Goal: Check status: Check status

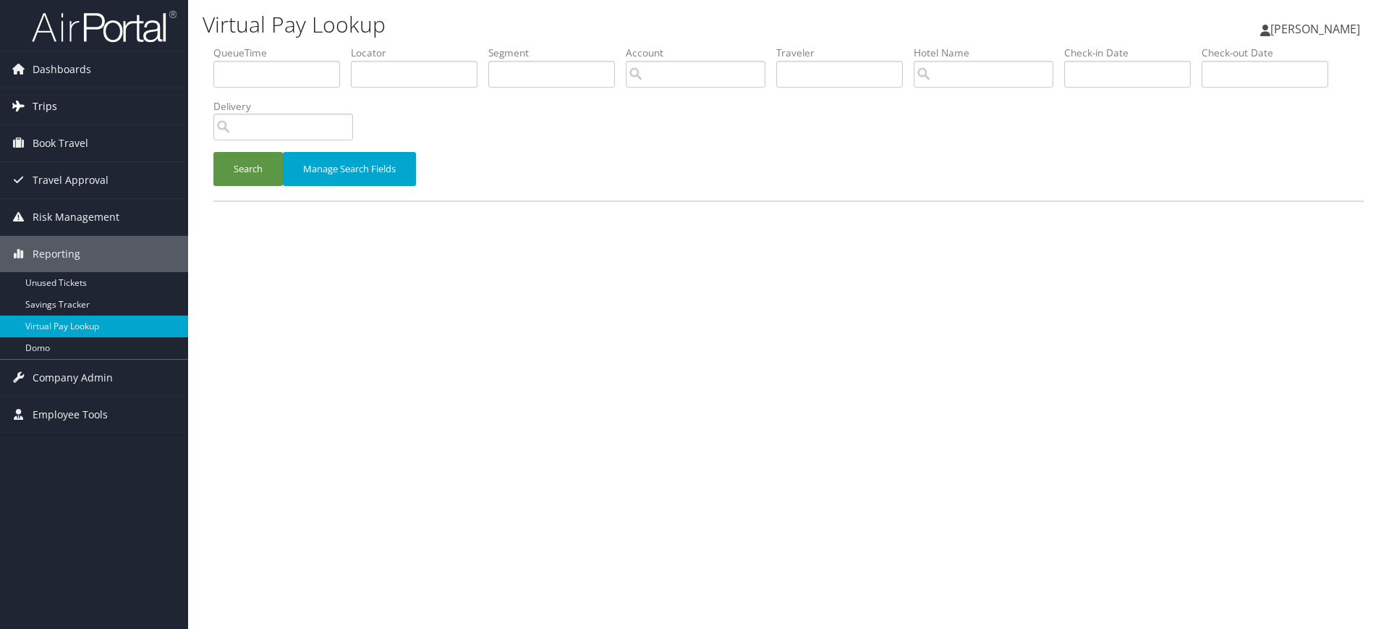
click at [78, 103] on link "Trips" at bounding box center [94, 106] width 188 height 36
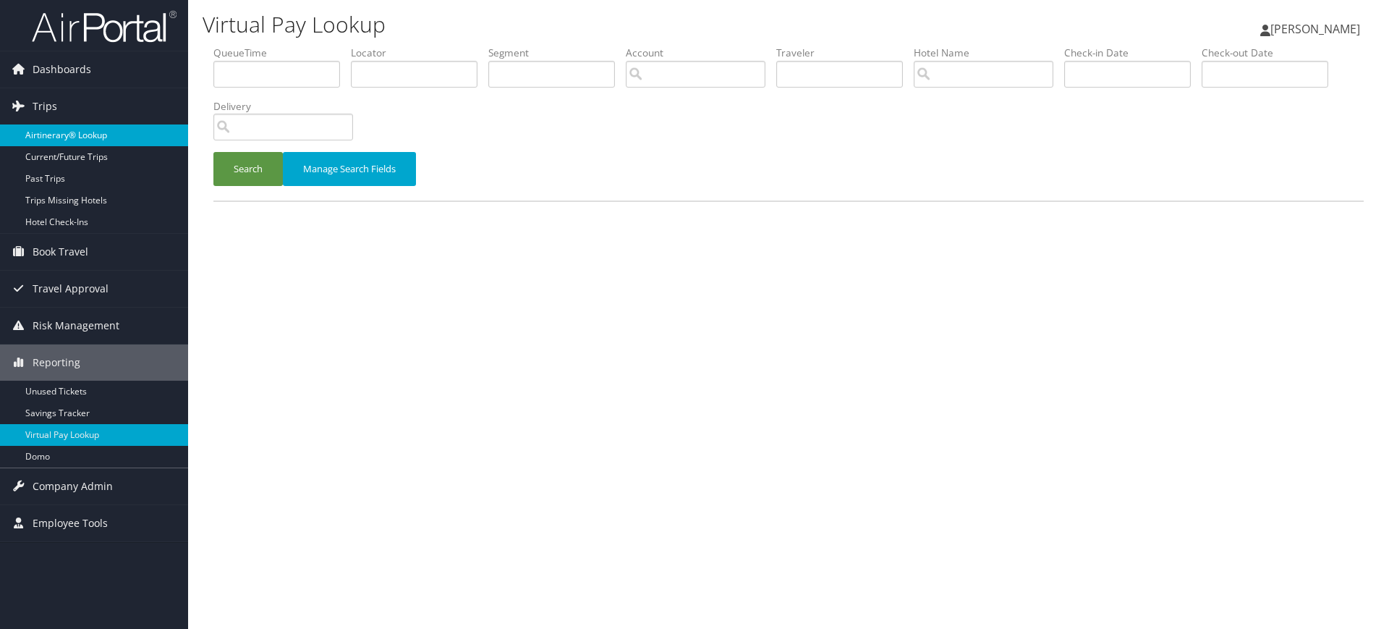
click at [85, 140] on link "Airtinerary® Lookup" at bounding box center [94, 135] width 188 height 22
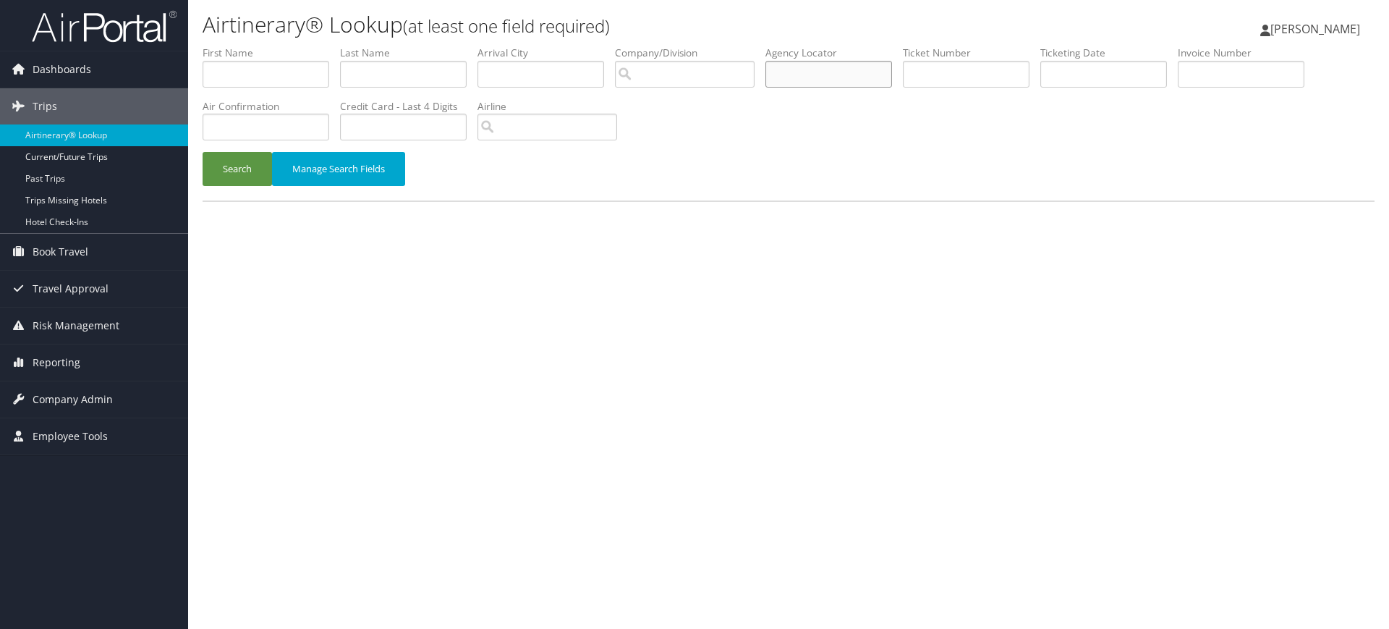
click at [831, 72] on input "text" at bounding box center [829, 74] width 127 height 27
paste input "DM9JNC"
type input "DM9JNC"
click at [245, 172] on button "Search" at bounding box center [237, 169] width 69 height 34
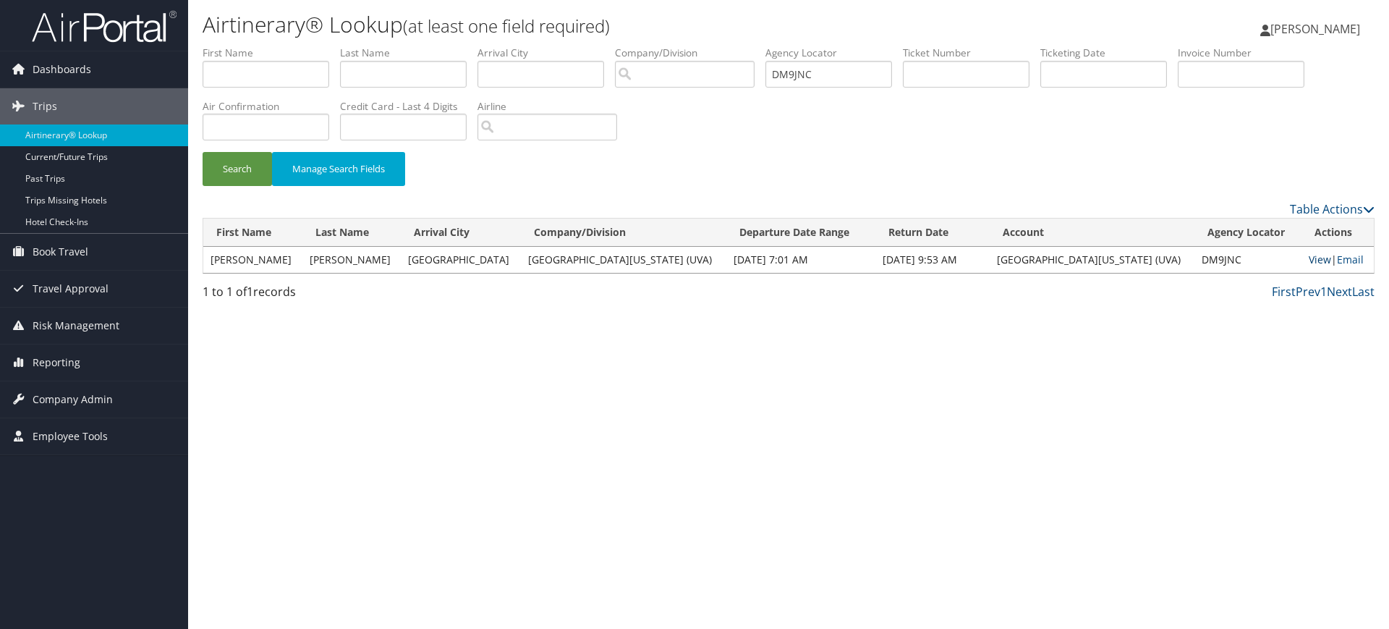
click at [1309, 258] on link "View" at bounding box center [1320, 260] width 22 height 14
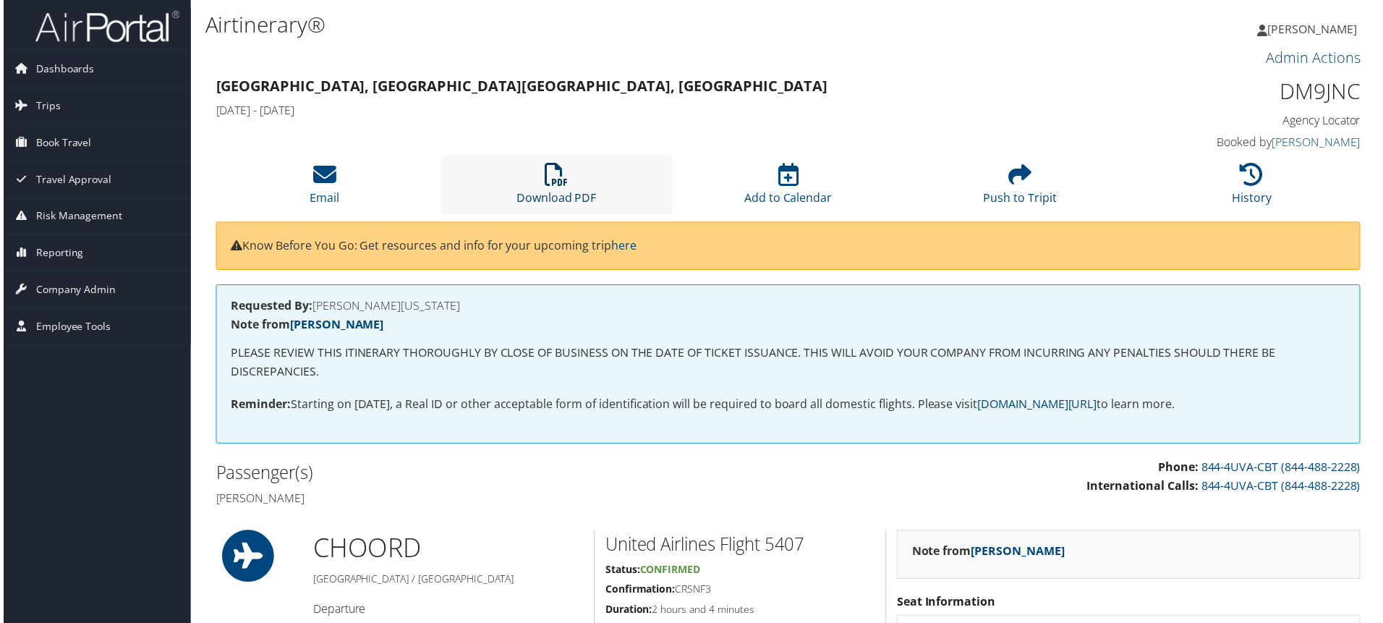
click at [553, 172] on icon at bounding box center [555, 175] width 23 height 23
